Goal: Task Accomplishment & Management: Manage account settings

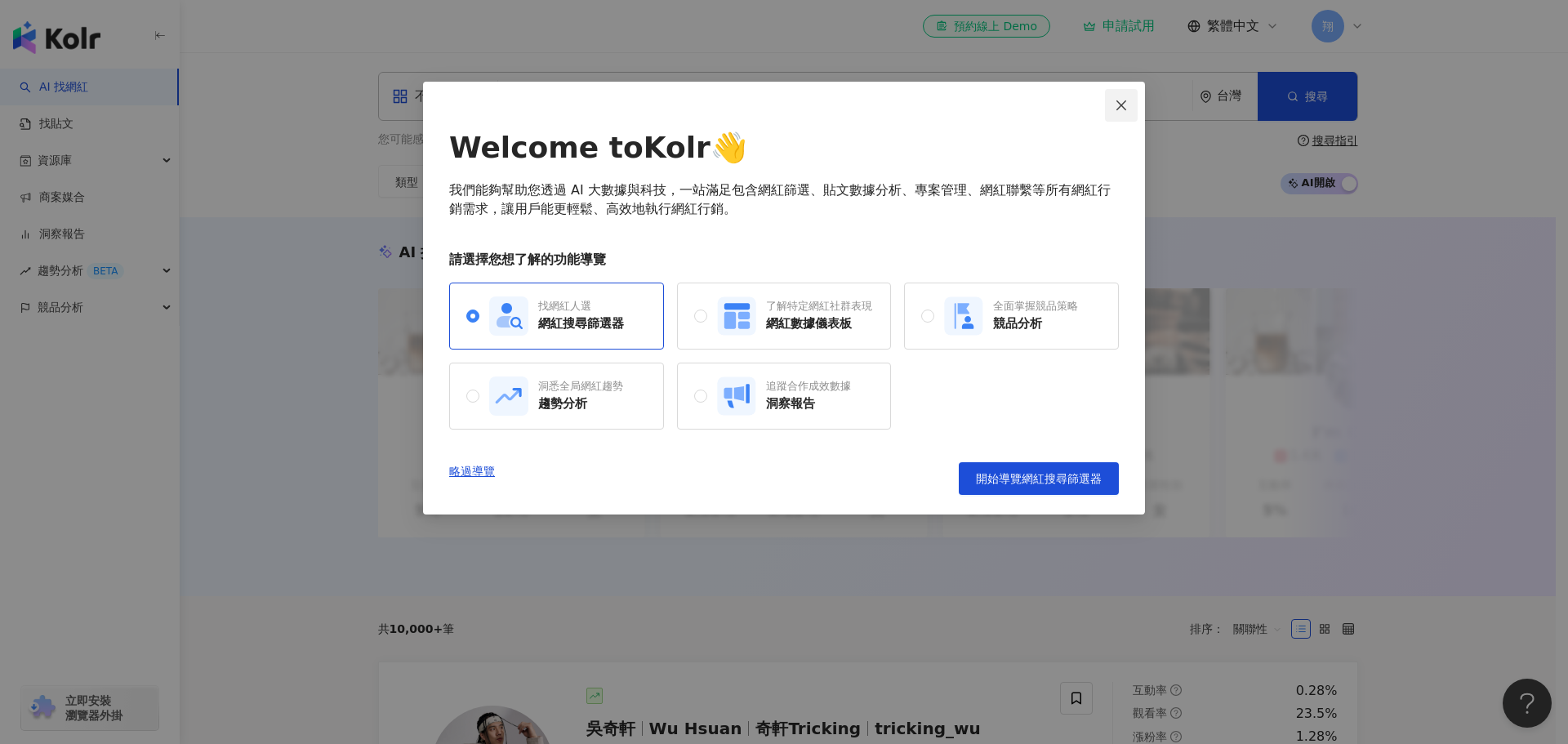
click at [1119, 107] on icon "close" at bounding box center [1121, 105] width 10 height 10
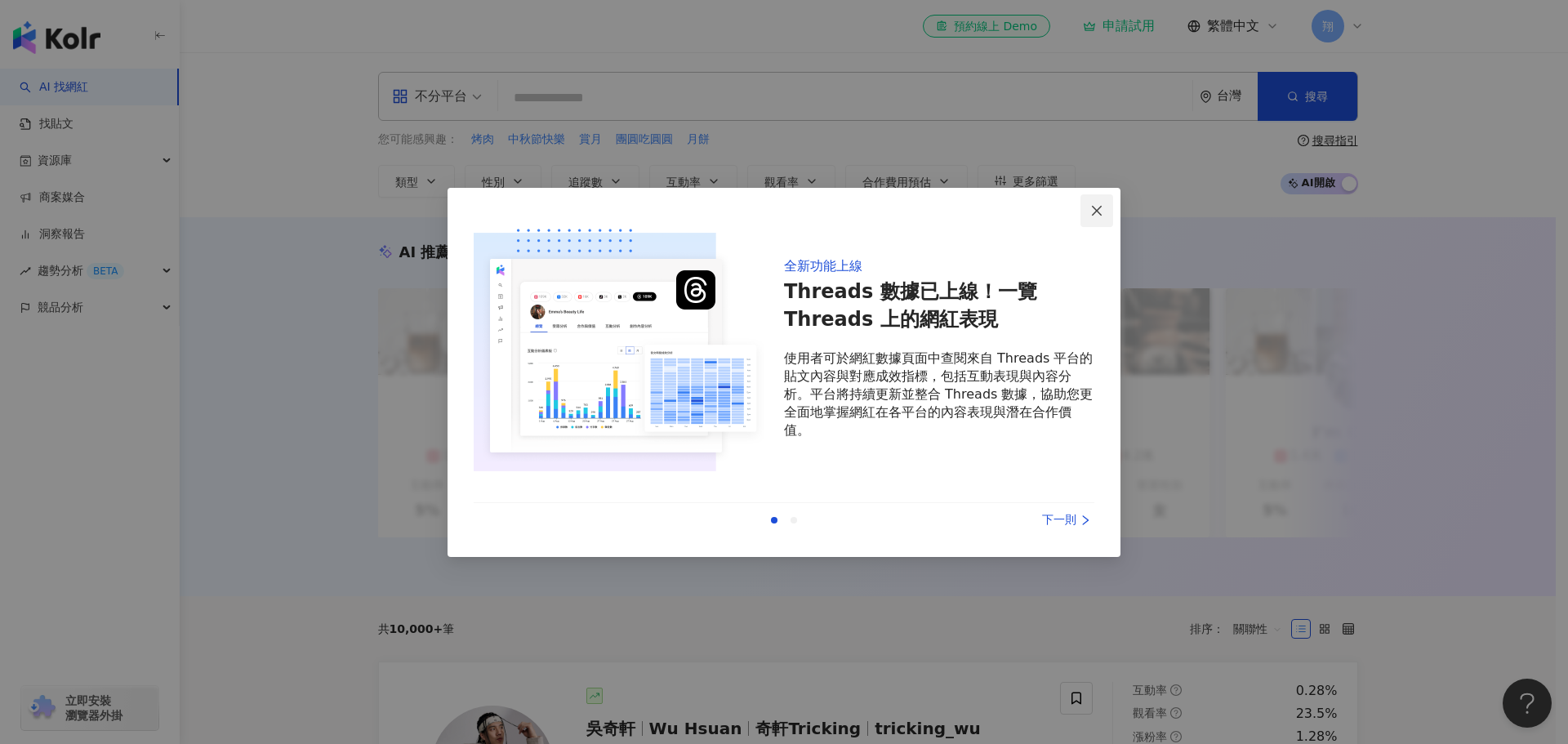
click at [1093, 211] on icon "close" at bounding box center [1097, 211] width 13 height 13
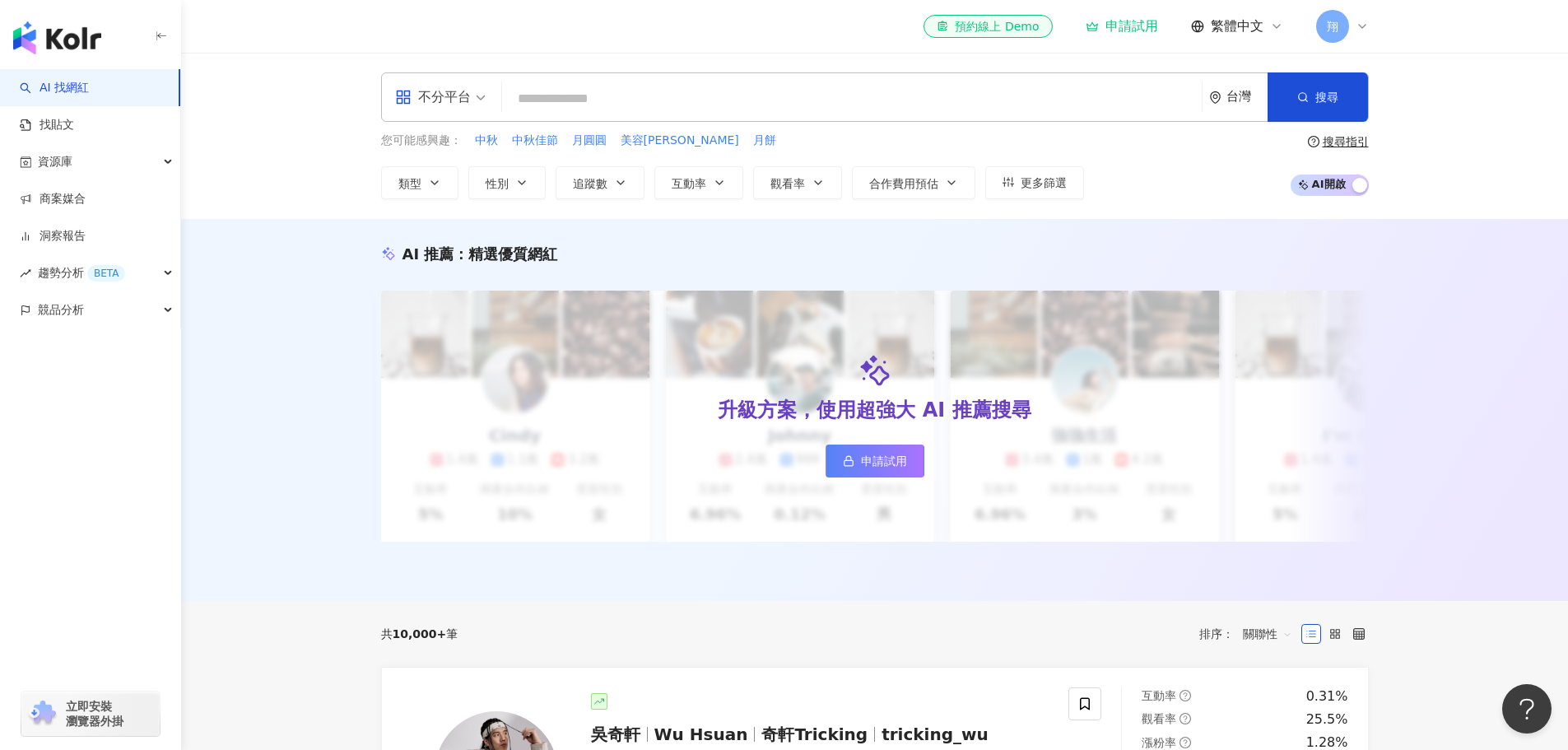
click at [1361, 24] on icon at bounding box center [1362, 26] width 14 height 14
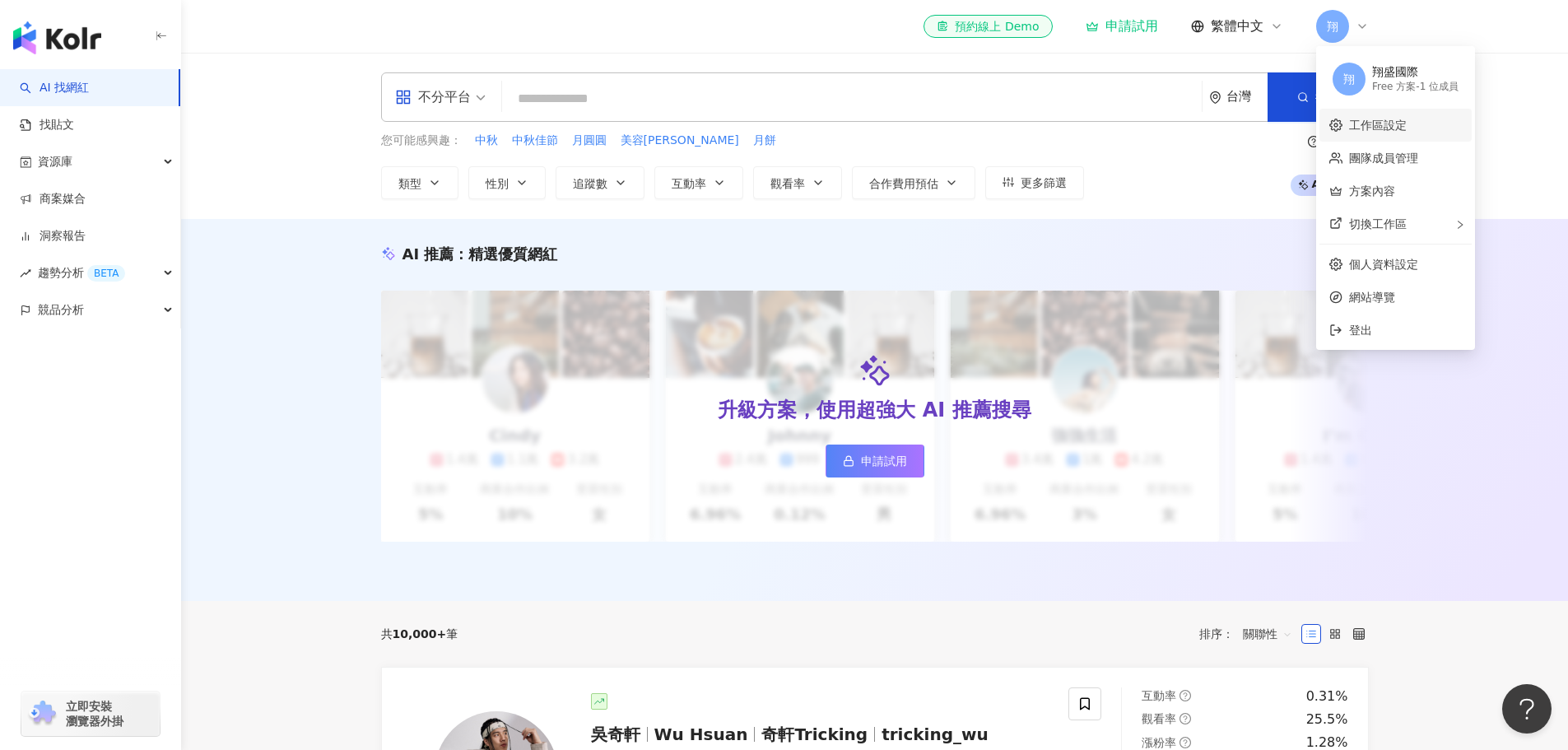
click at [1391, 119] on link "工作區設定" at bounding box center [1378, 125] width 58 height 14
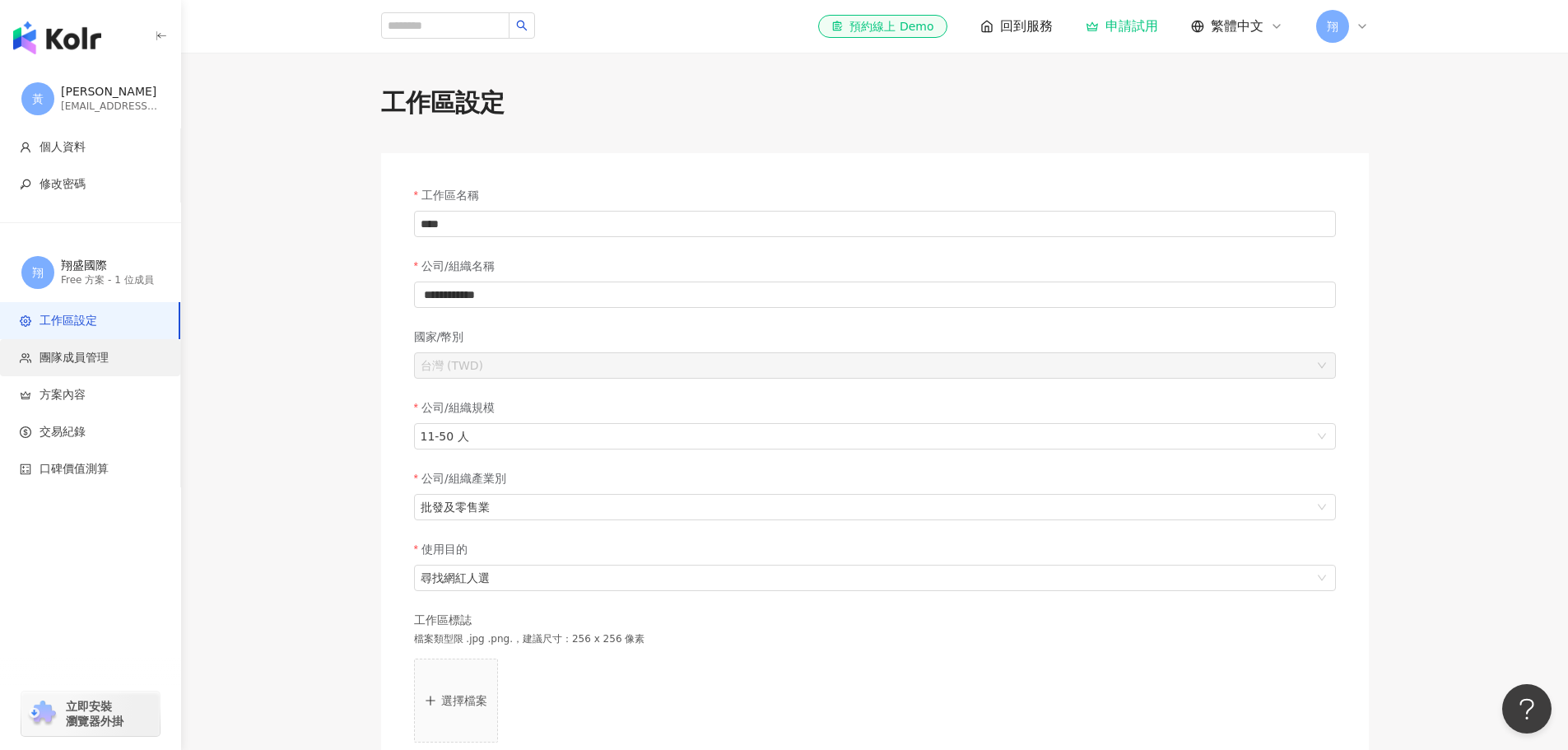
click at [138, 354] on span "團隊成員管理" at bounding box center [93, 357] width 147 height 16
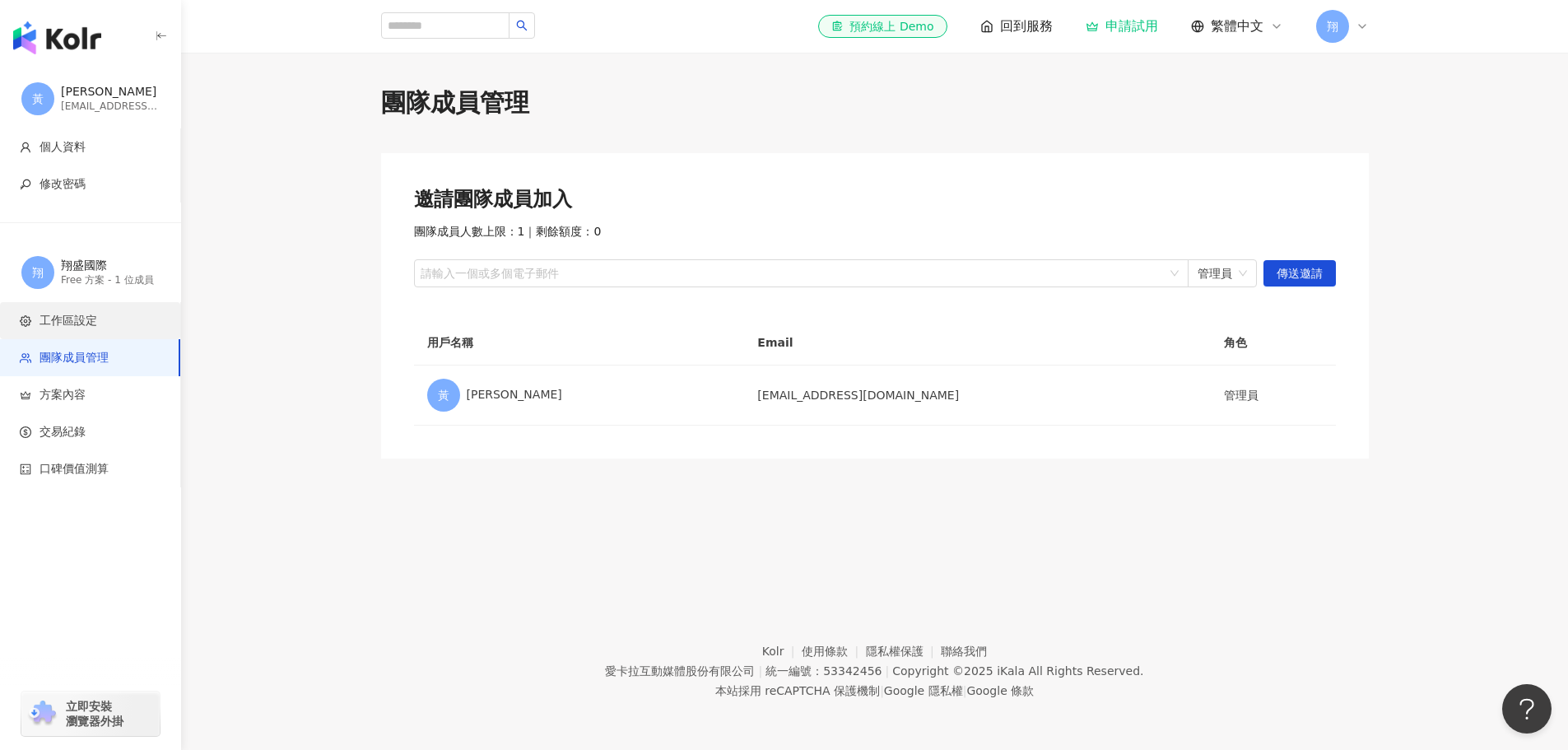
click at [133, 331] on li "工作區設定" at bounding box center [90, 321] width 180 height 37
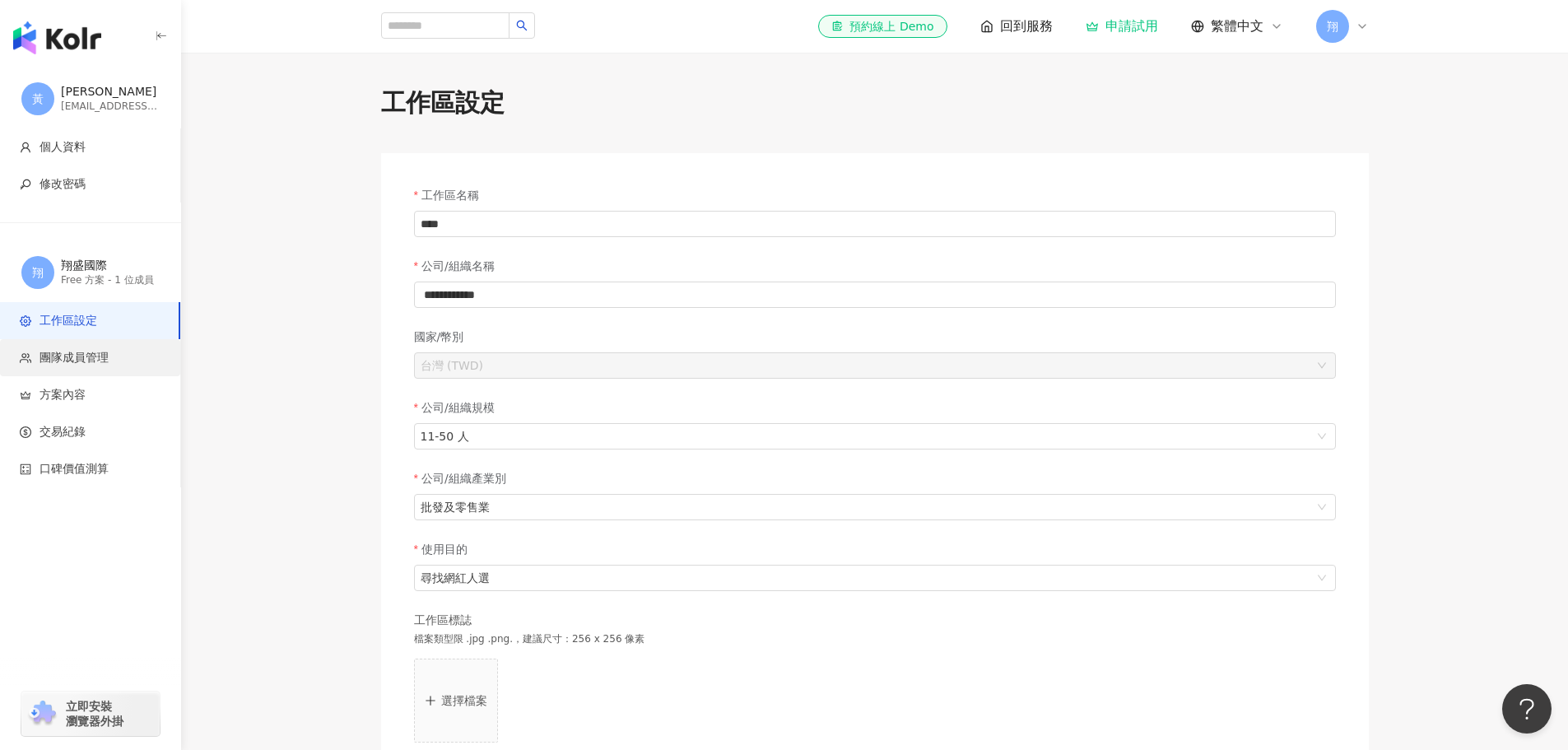
click at [135, 356] on span "團隊成員管理" at bounding box center [93, 357] width 147 height 16
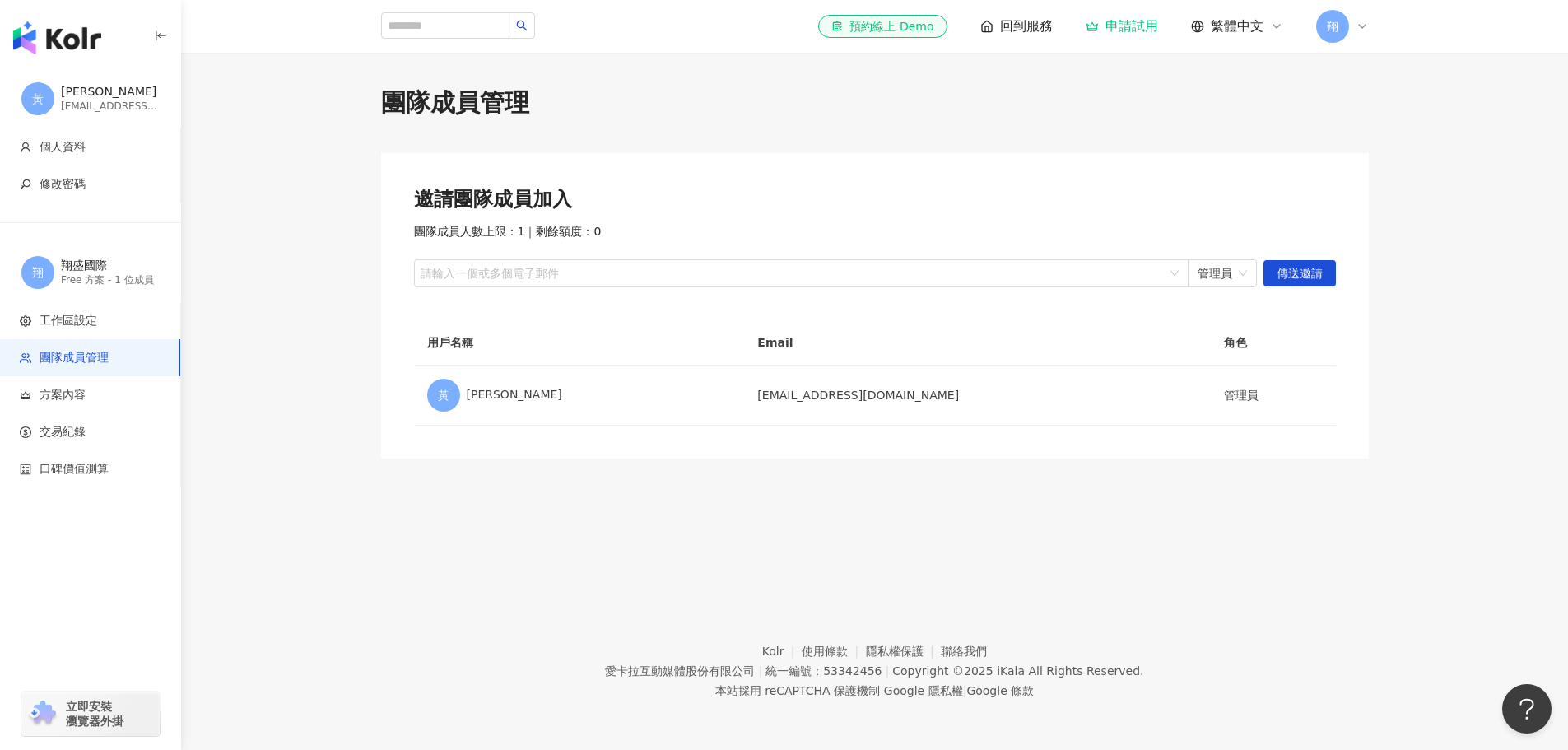
click at [1362, 32] on icon at bounding box center [1362, 26] width 14 height 14
click at [1387, 152] on link "團隊成員管理" at bounding box center [1384, 158] width 69 height 14
click at [1357, 27] on icon at bounding box center [1362, 26] width 14 height 14
click at [1393, 122] on link "工作區設定" at bounding box center [1378, 125] width 58 height 14
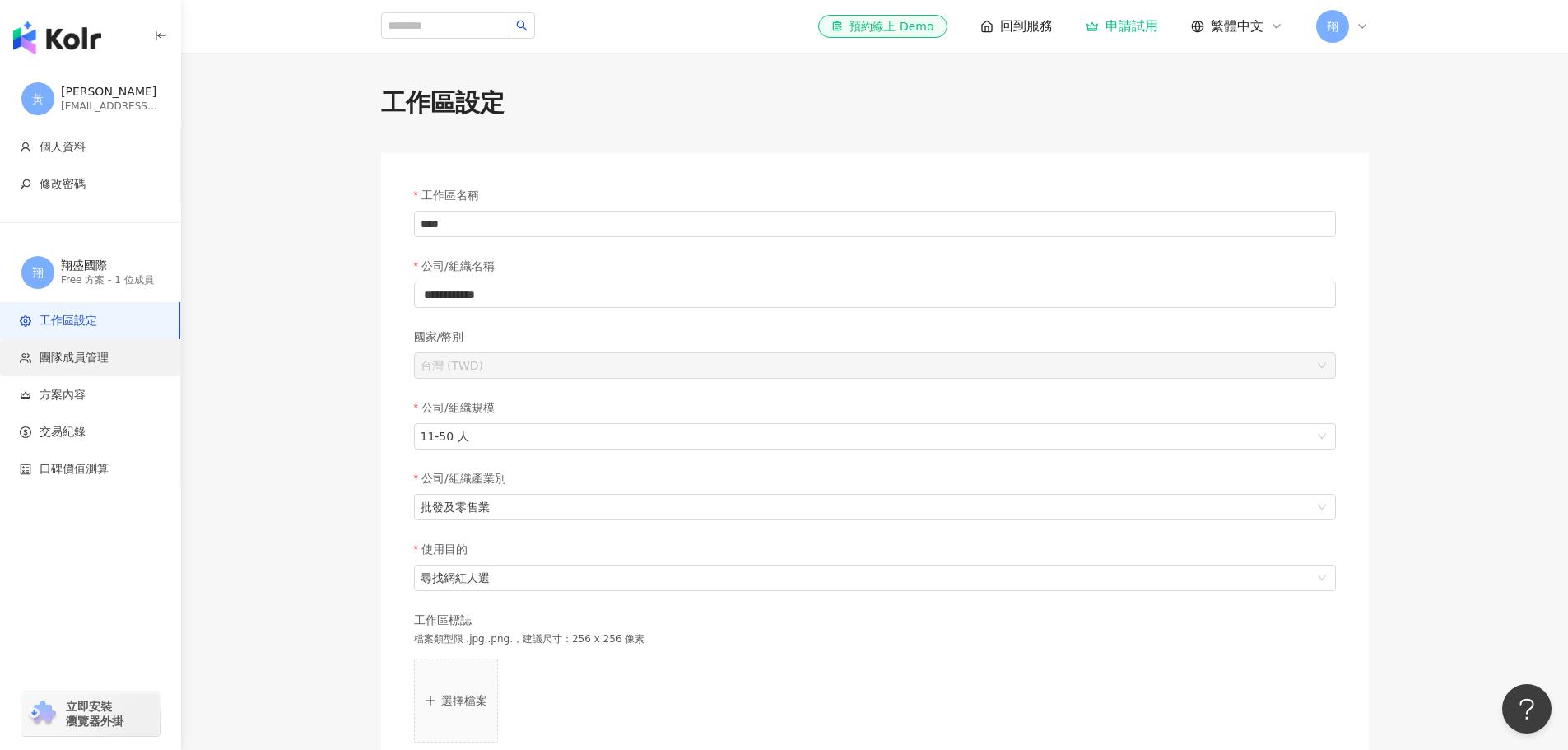
click at [69, 347] on li "團隊成員管理" at bounding box center [90, 358] width 180 height 37
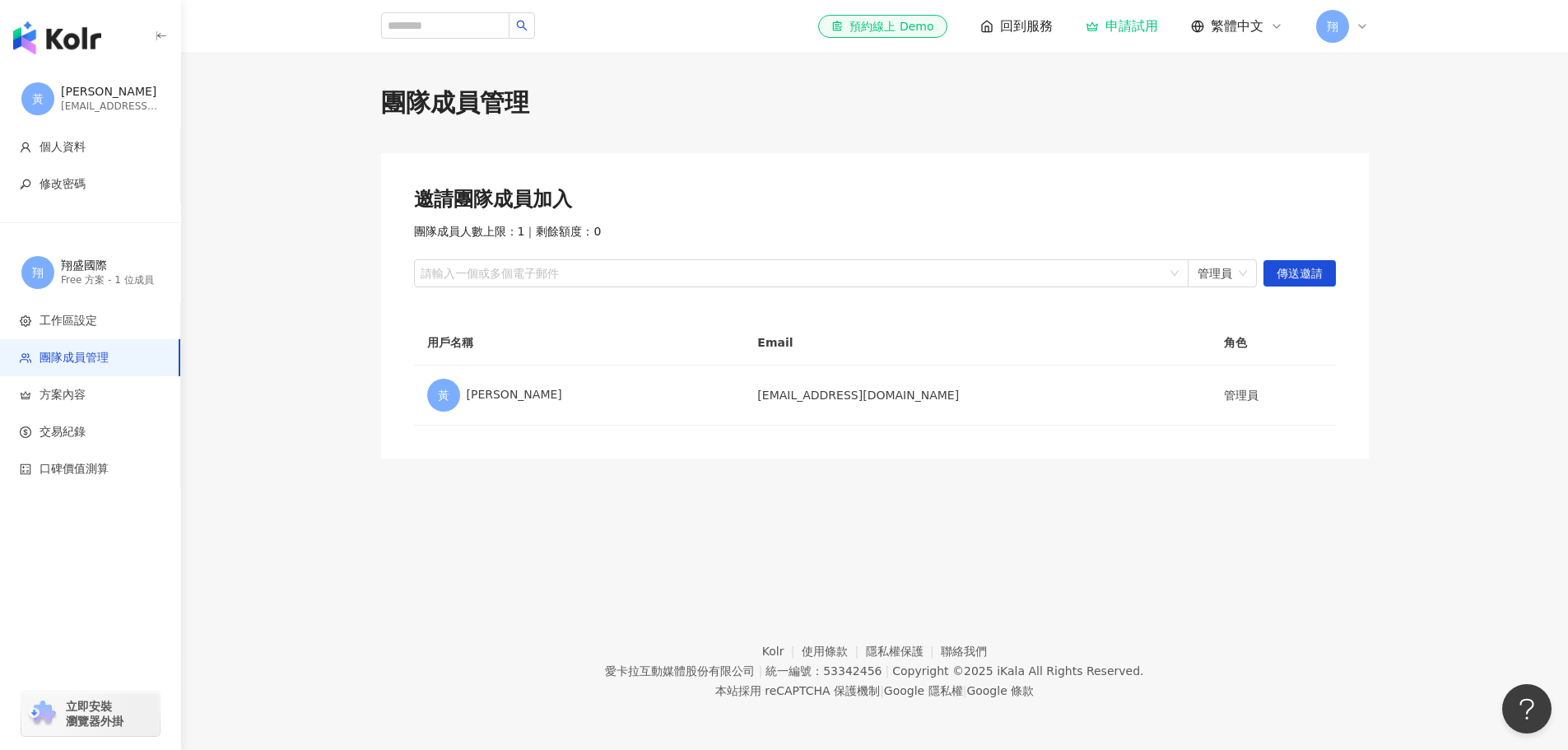
click at [634, 439] on div "邀請團隊成員加入 團隊成員人數上限：1 ｜ 剩餘額度：0 請輸入一個或多個電子郵件 管理員 傳送邀請 用戶名稱 Email 角色 黃 [PERSON_NAME…" at bounding box center [874, 306] width 988 height 306
